Goal: Transaction & Acquisition: Purchase product/service

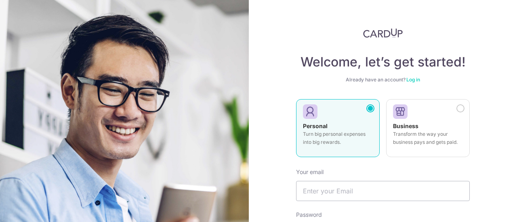
scroll to position [129, 0]
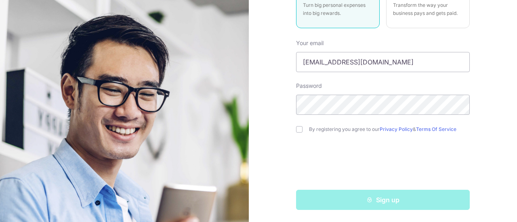
type input "neutronjet@gmail.com"
click at [301, 131] on div "By registering you agree to our Privacy Policy & Terms Of Service" at bounding box center [383, 130] width 174 height 10
click at [297, 132] on input "checkbox" at bounding box center [299, 129] width 6 height 6
checkbox input "true"
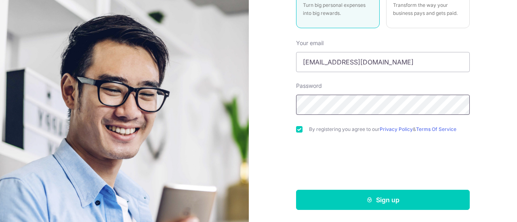
click at [231, 100] on section "Welcome, let’s get started! Already have an account? Log in Personal Turn big p…" at bounding box center [258, 111] width 517 height 222
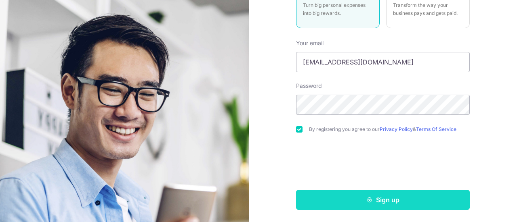
click at [425, 207] on button "Sign up" at bounding box center [383, 200] width 174 height 20
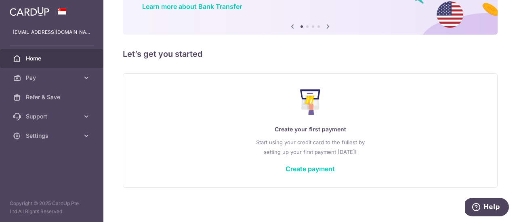
scroll to position [72, 0]
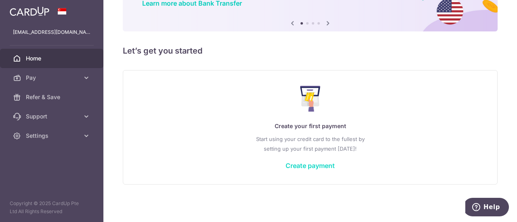
click at [305, 169] on link "Create payment" at bounding box center [309, 166] width 49 height 8
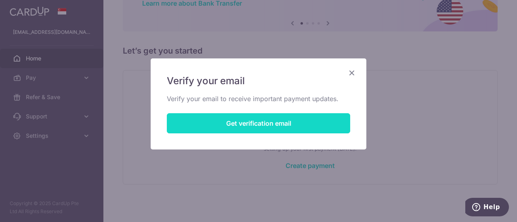
click at [244, 133] on button "Get verification email" at bounding box center [258, 123] width 183 height 20
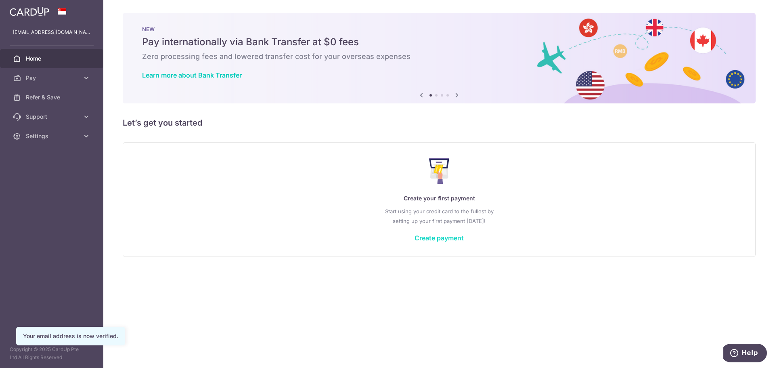
click at [435, 240] on link "Create payment" at bounding box center [438, 238] width 49 height 8
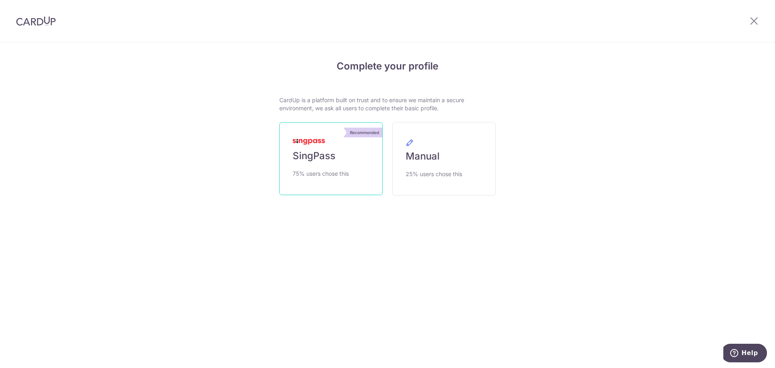
click at [335, 151] on span "SingPass" at bounding box center [314, 155] width 43 height 13
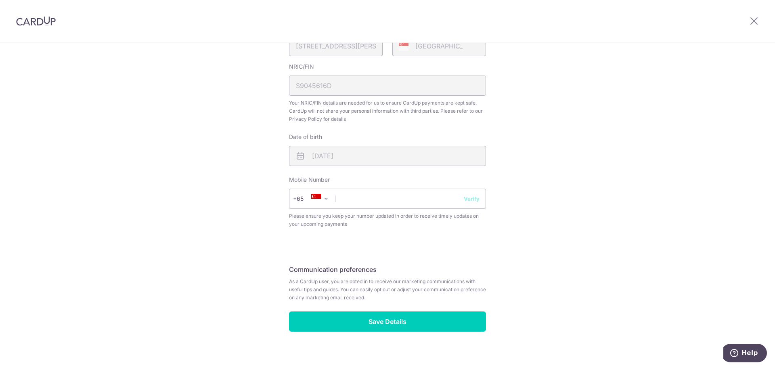
scroll to position [230, 0]
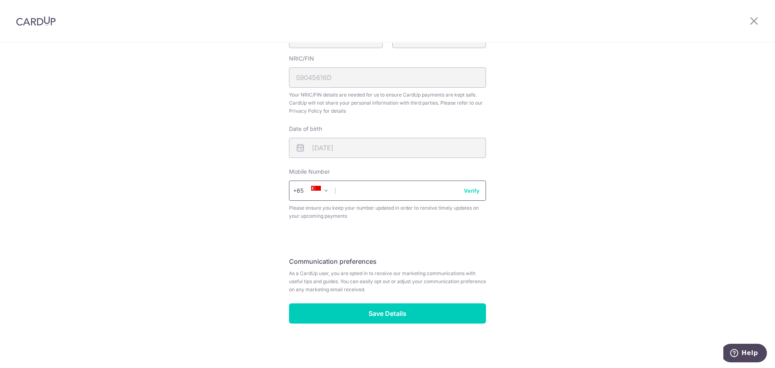
click at [374, 197] on input "text" at bounding box center [387, 190] width 197 height 20
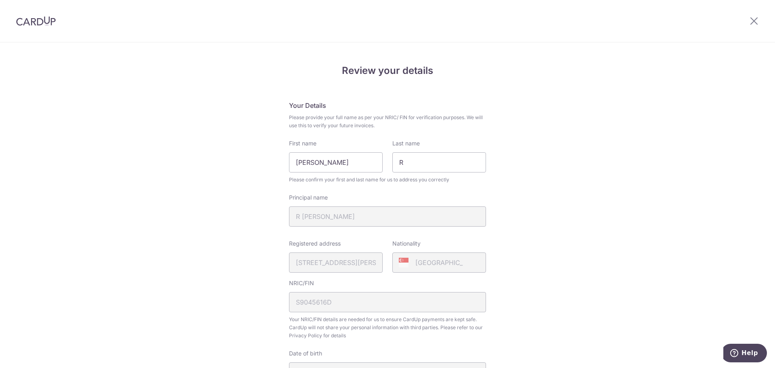
scroll to position [0, 0]
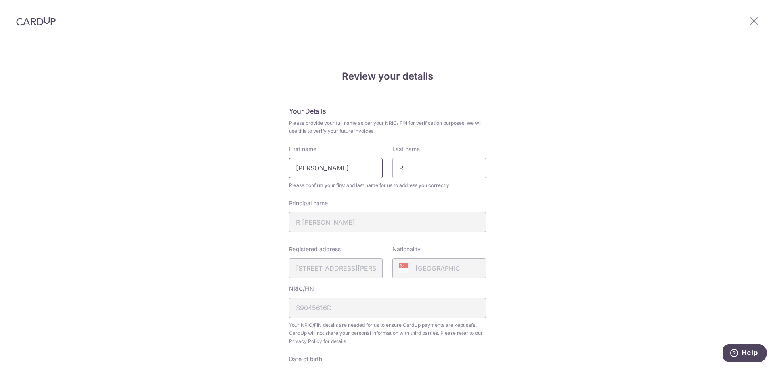
type input "84682710"
click at [294, 168] on input "Jeevan Raj" at bounding box center [336, 168] width 94 height 20
type input "R Jeevan Raj"
click at [405, 170] on input "R" at bounding box center [439, 168] width 94 height 20
type input "[PERSON_NAME]"
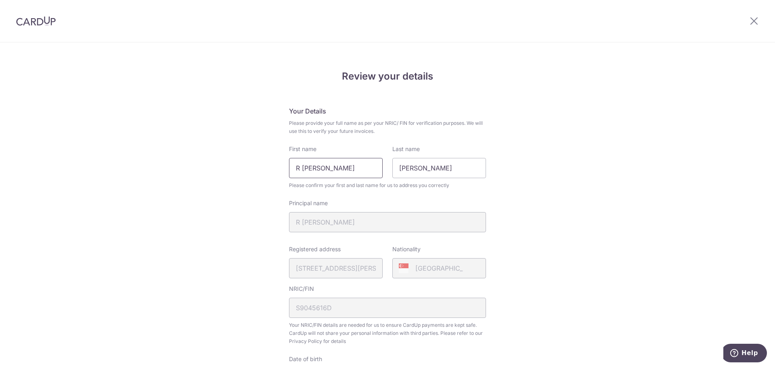
click at [349, 164] on input "R Jeevan Raj" at bounding box center [336, 168] width 94 height 20
type input "[PERSON_NAME]"
click at [606, 169] on div "Review your details Your Details Please provide your full name as per your NRIC…" at bounding box center [387, 320] width 775 height 555
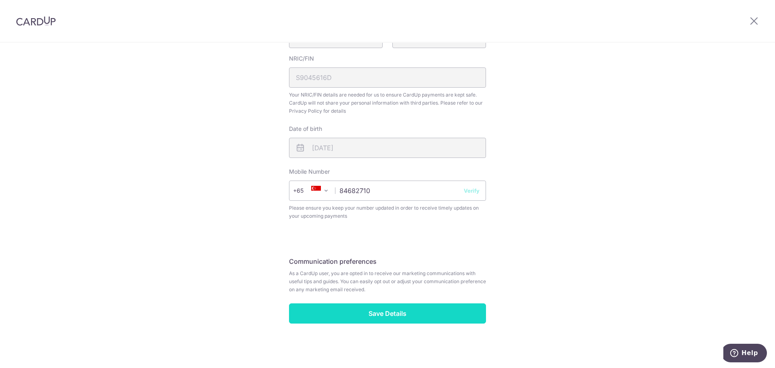
click at [413, 321] on input "Save Details" at bounding box center [387, 313] width 197 height 20
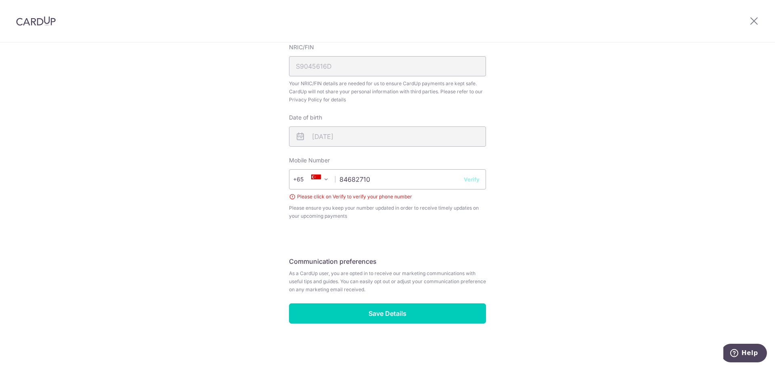
click at [467, 178] on button "Verify" at bounding box center [472, 179] width 16 height 8
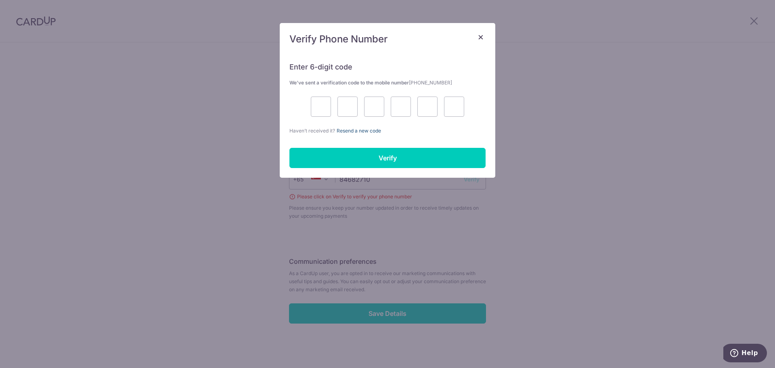
click at [373, 130] on link "Resend a new code" at bounding box center [359, 131] width 44 height 6
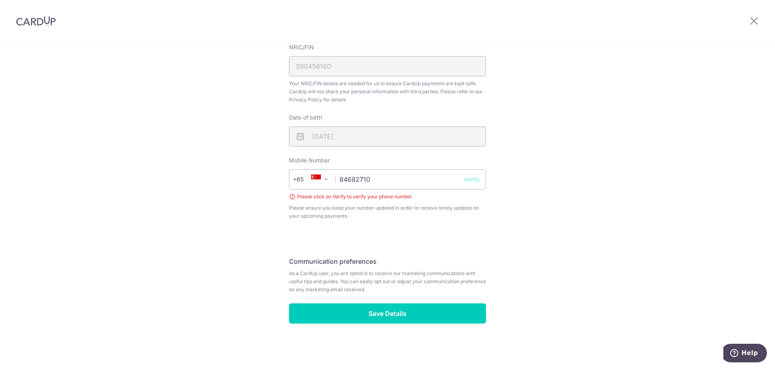
click at [467, 180] on button "Verify" at bounding box center [472, 179] width 16 height 8
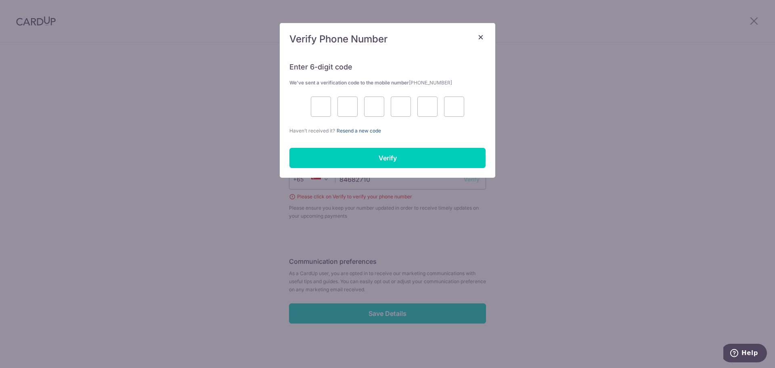
click at [358, 133] on link "Resend a new code" at bounding box center [359, 131] width 44 height 6
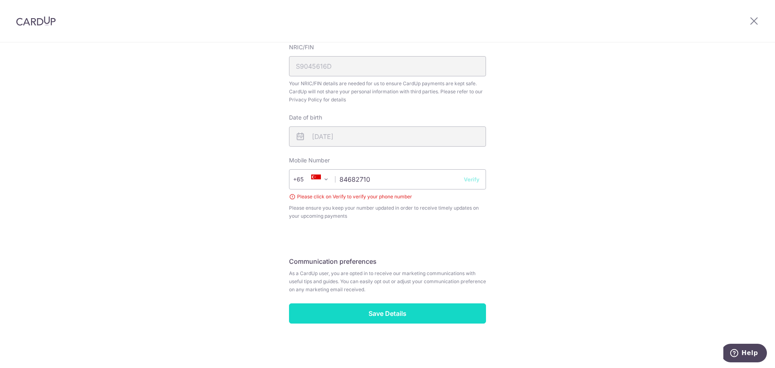
click at [381, 311] on input "Save Details" at bounding box center [387, 313] width 197 height 20
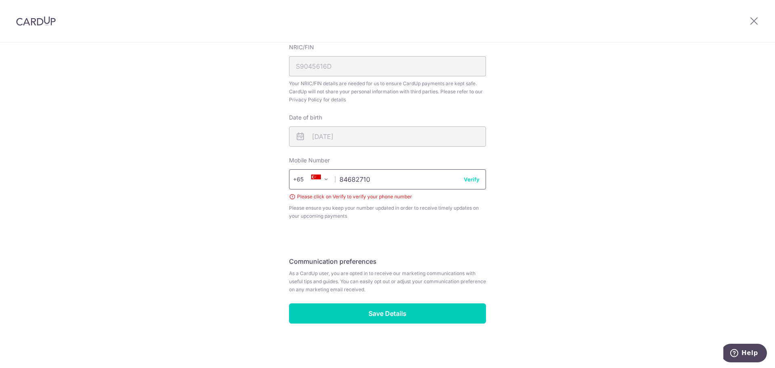
click at [348, 181] on input "84682710" at bounding box center [387, 179] width 197 height 20
click at [379, 179] on input "84682710" at bounding box center [387, 179] width 197 height 20
click at [470, 183] on input "84687210" at bounding box center [387, 179] width 197 height 20
type input "84687210"
click at [469, 177] on button "Verify" at bounding box center [472, 179] width 16 height 8
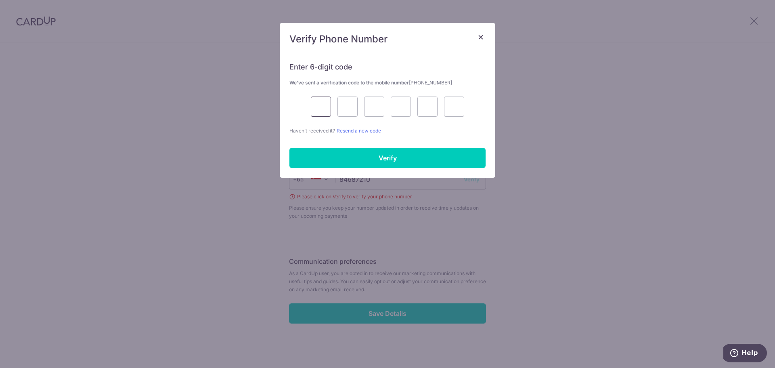
click at [316, 107] on input "text" at bounding box center [321, 106] width 20 height 20
type input "5"
type input "4"
type input "1"
type input "0"
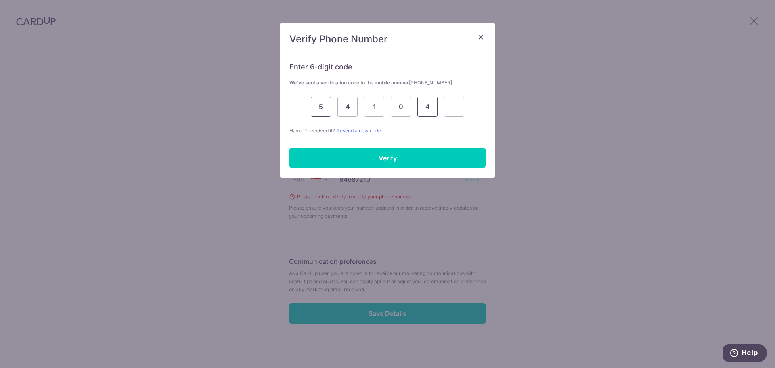
type input "4"
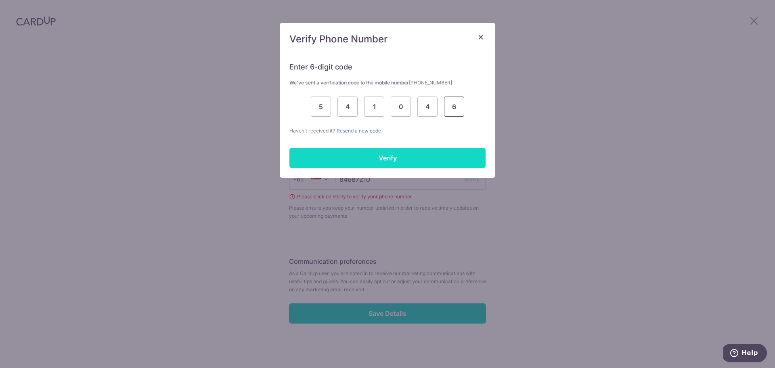
type input "6"
click at [395, 159] on input "Verify" at bounding box center [387, 158] width 196 height 20
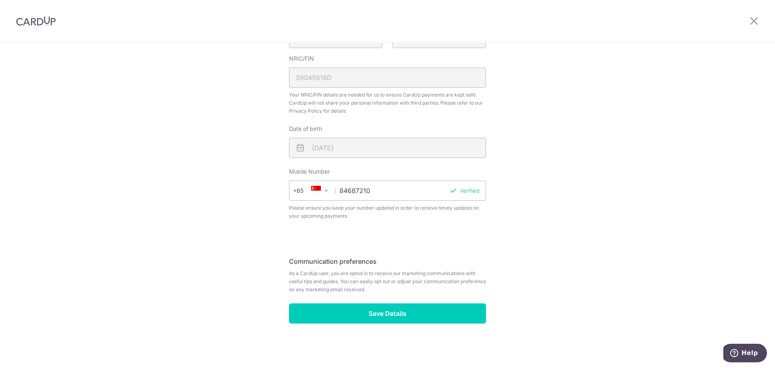
scroll to position [230, 0]
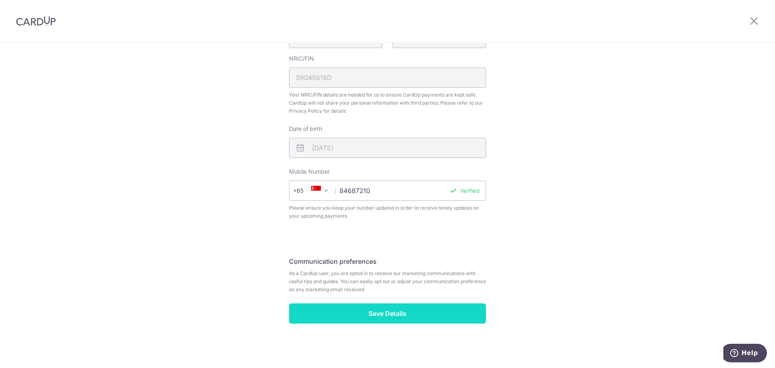
click at [364, 313] on input "Save Details" at bounding box center [387, 313] width 197 height 20
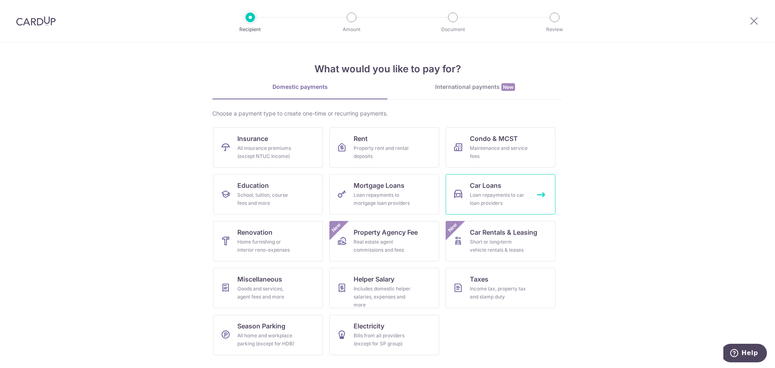
click at [511, 202] on div "Loan repayments to car loan providers" at bounding box center [499, 199] width 58 height 16
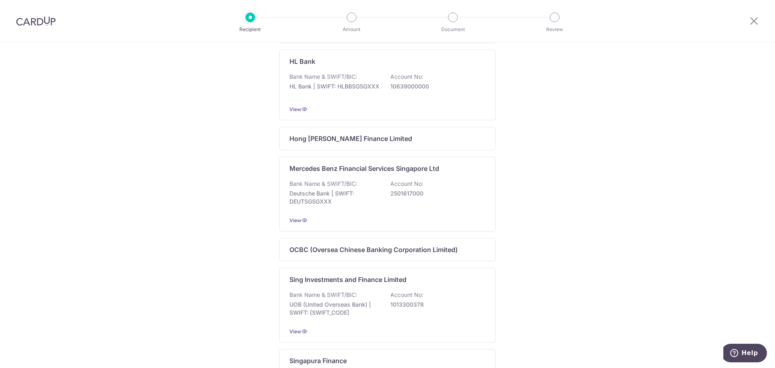
scroll to position [474, 0]
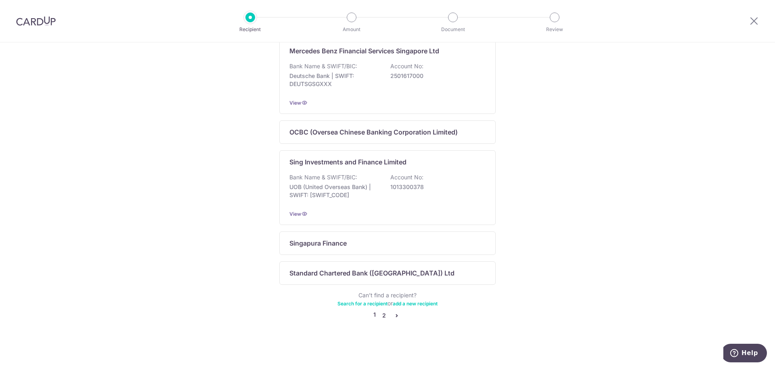
click at [379, 315] on link "2" at bounding box center [384, 315] width 10 height 10
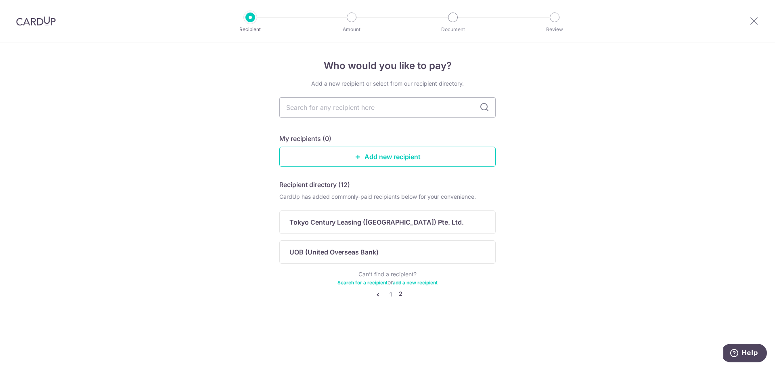
scroll to position [0, 0]
click at [395, 293] on ul "1 2" at bounding box center [387, 294] width 29 height 10
click at [390, 293] on link "1" at bounding box center [391, 294] width 10 height 10
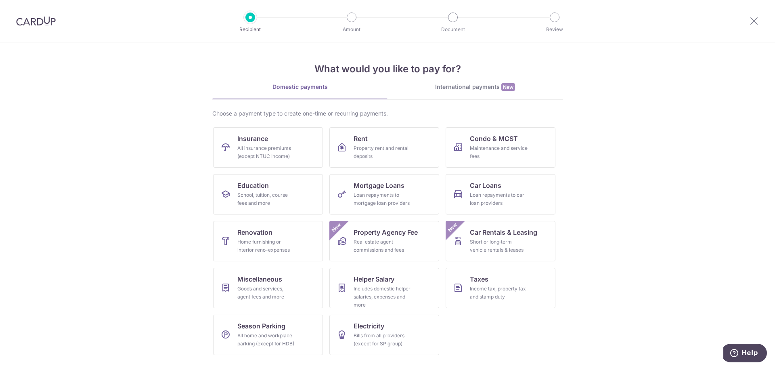
click at [482, 89] on div "International payments New" at bounding box center [474, 87] width 175 height 8
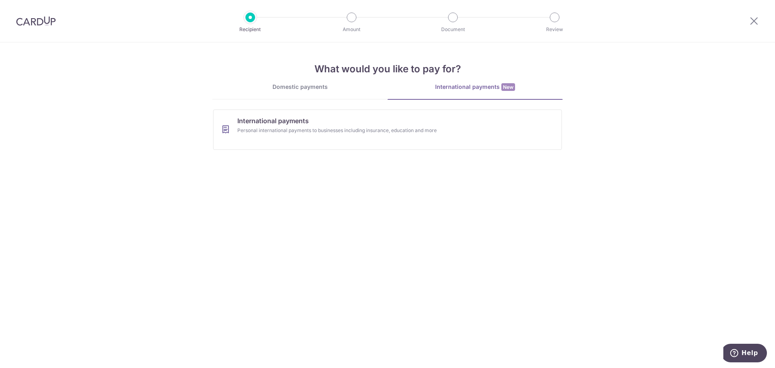
click at [317, 90] on div "Domestic payments" at bounding box center [299, 87] width 175 height 8
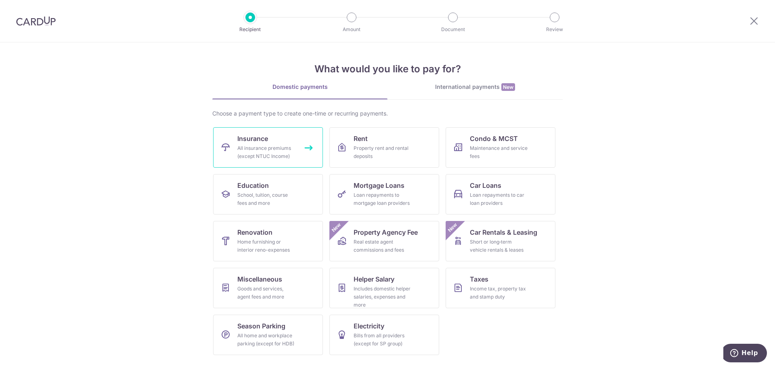
click at [282, 155] on div "All insurance premiums (except NTUC Income)" at bounding box center [266, 152] width 58 height 16
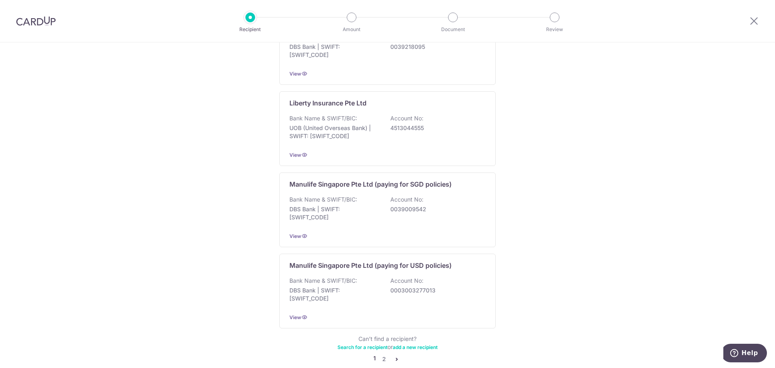
scroll to position [699, 0]
click at [383, 353] on link "2" at bounding box center [384, 358] width 10 height 10
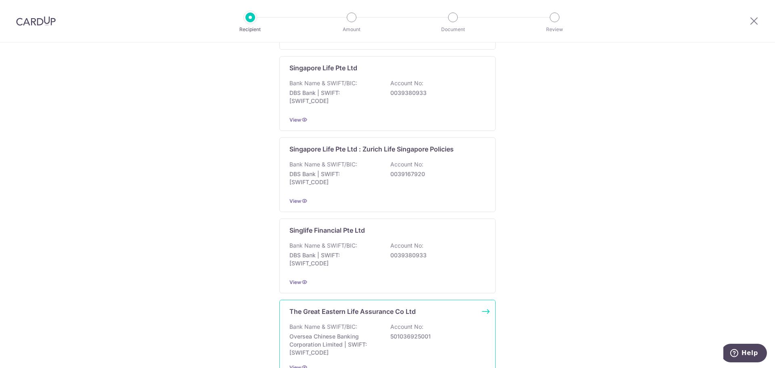
scroll to position [738, 0]
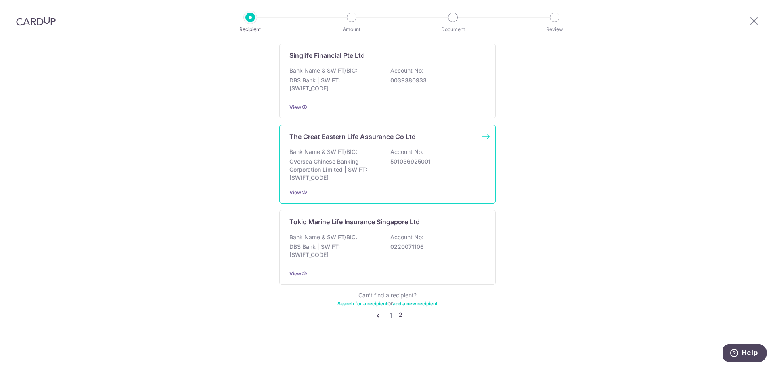
click at [370, 159] on p "Oversea Chinese Banking Corporation Limited | SWIFT: OCBCSGSGXXX" at bounding box center [334, 169] width 90 height 24
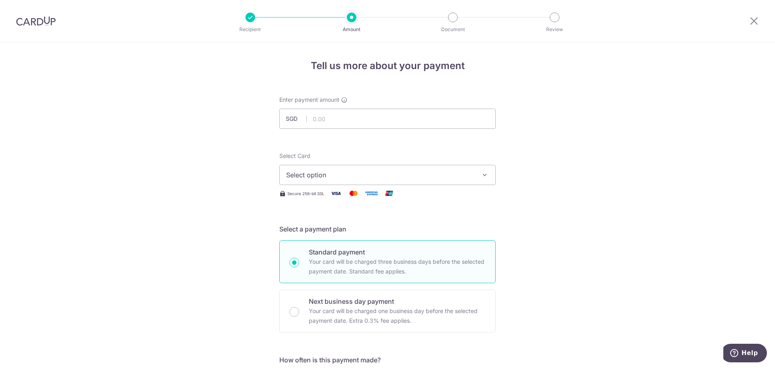
click at [339, 172] on span "Select option" at bounding box center [380, 175] width 188 height 10
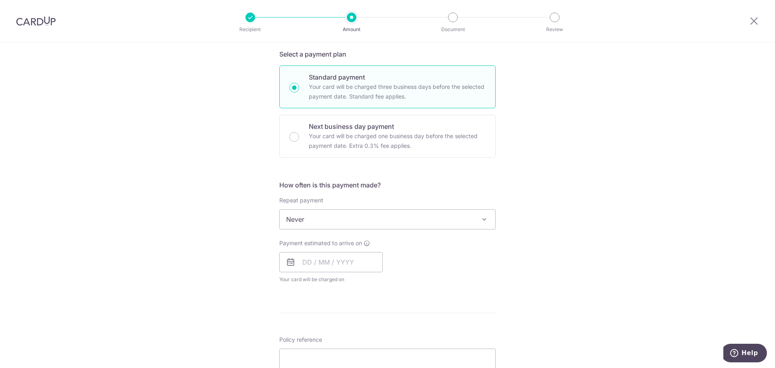
click at [352, 225] on span "Never" at bounding box center [387, 218] width 215 height 19
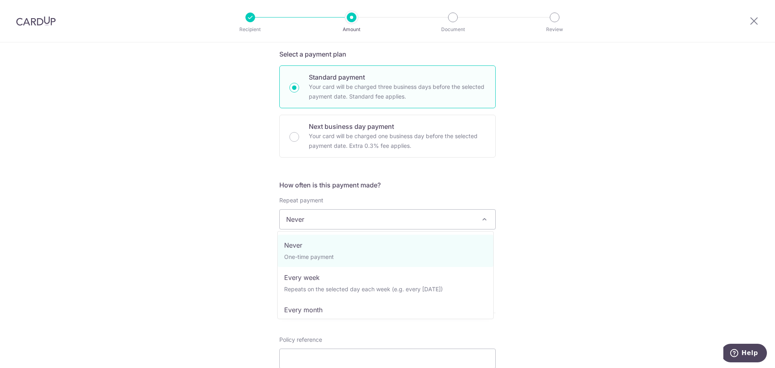
scroll to position [68, 0]
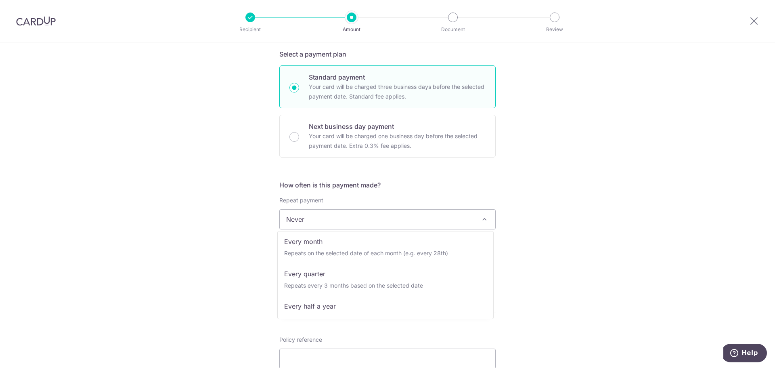
drag, startPoint x: 489, startPoint y: 254, endPoint x: 493, endPoint y: 291, distance: 37.4
click at [493, 291] on span "Never One-time payment Every week Repeats on the selected day each week (e.g. e…" at bounding box center [385, 275] width 216 height 88
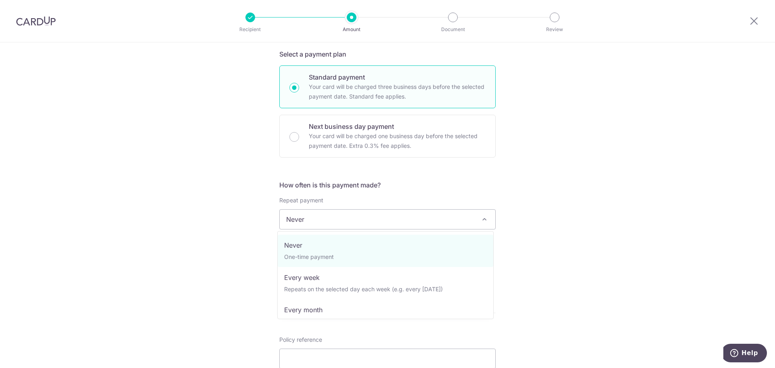
scroll to position [113, 0]
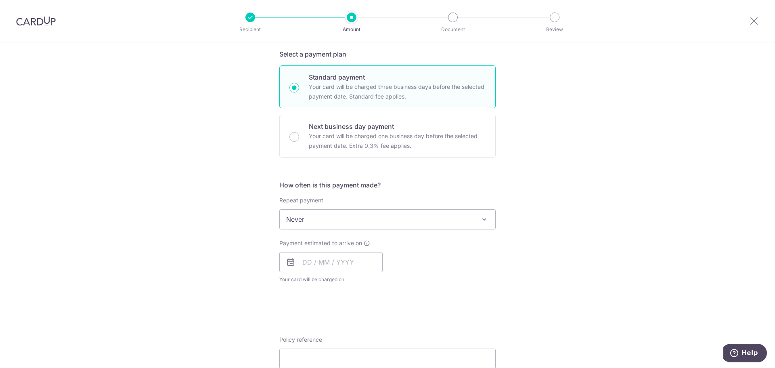
click at [550, 271] on div "Tell us more about your payment Enter payment amount SGD Select Card Select opt…" at bounding box center [387, 233] width 775 height 730
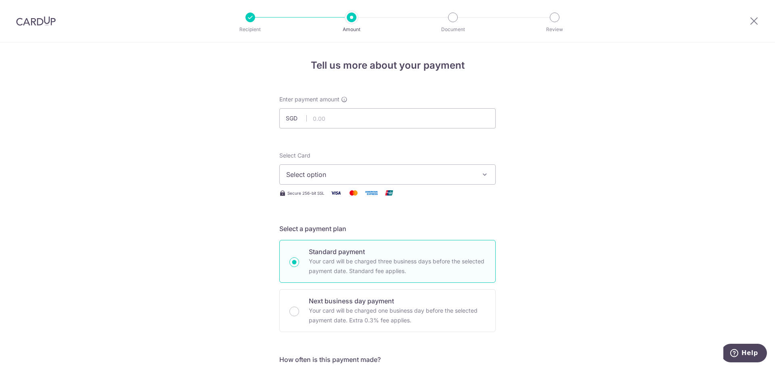
scroll to position [0, 0]
